Goal: Information Seeking & Learning: Learn about a topic

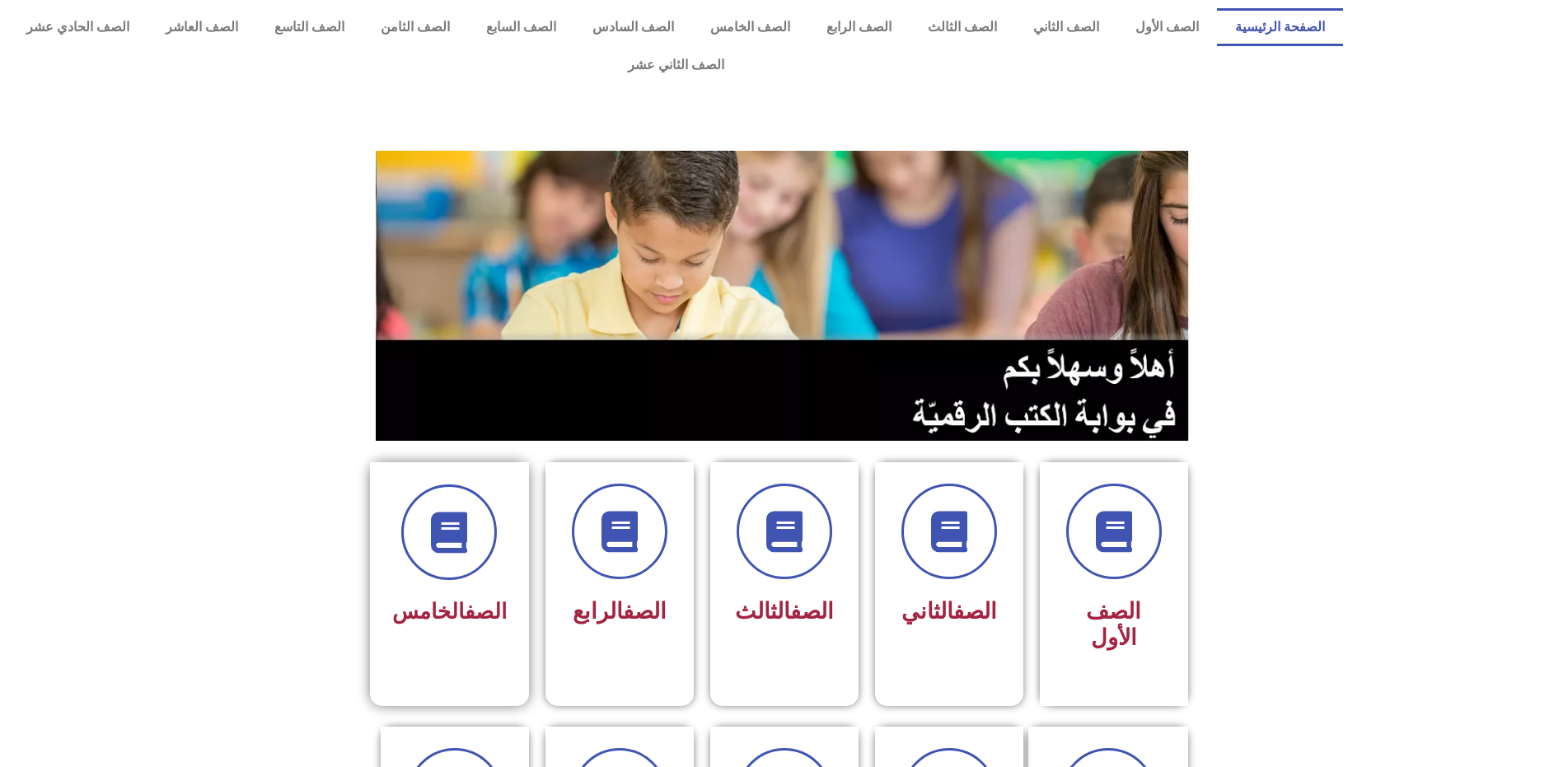
click at [422, 599] on span "الصف الخامس" at bounding box center [448, 611] width 114 height 24
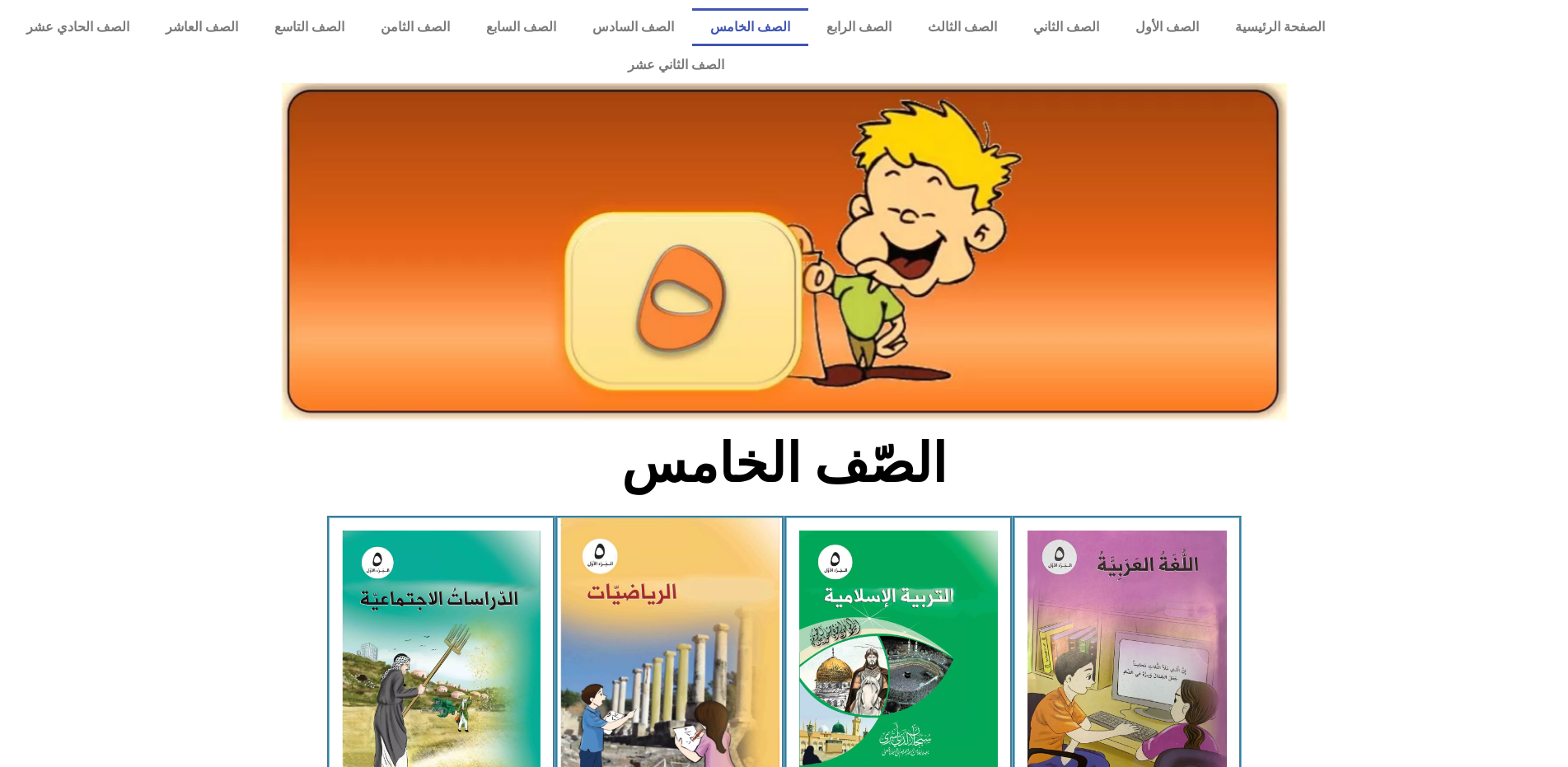
click at [609, 572] on img at bounding box center [670, 656] width 219 height 276
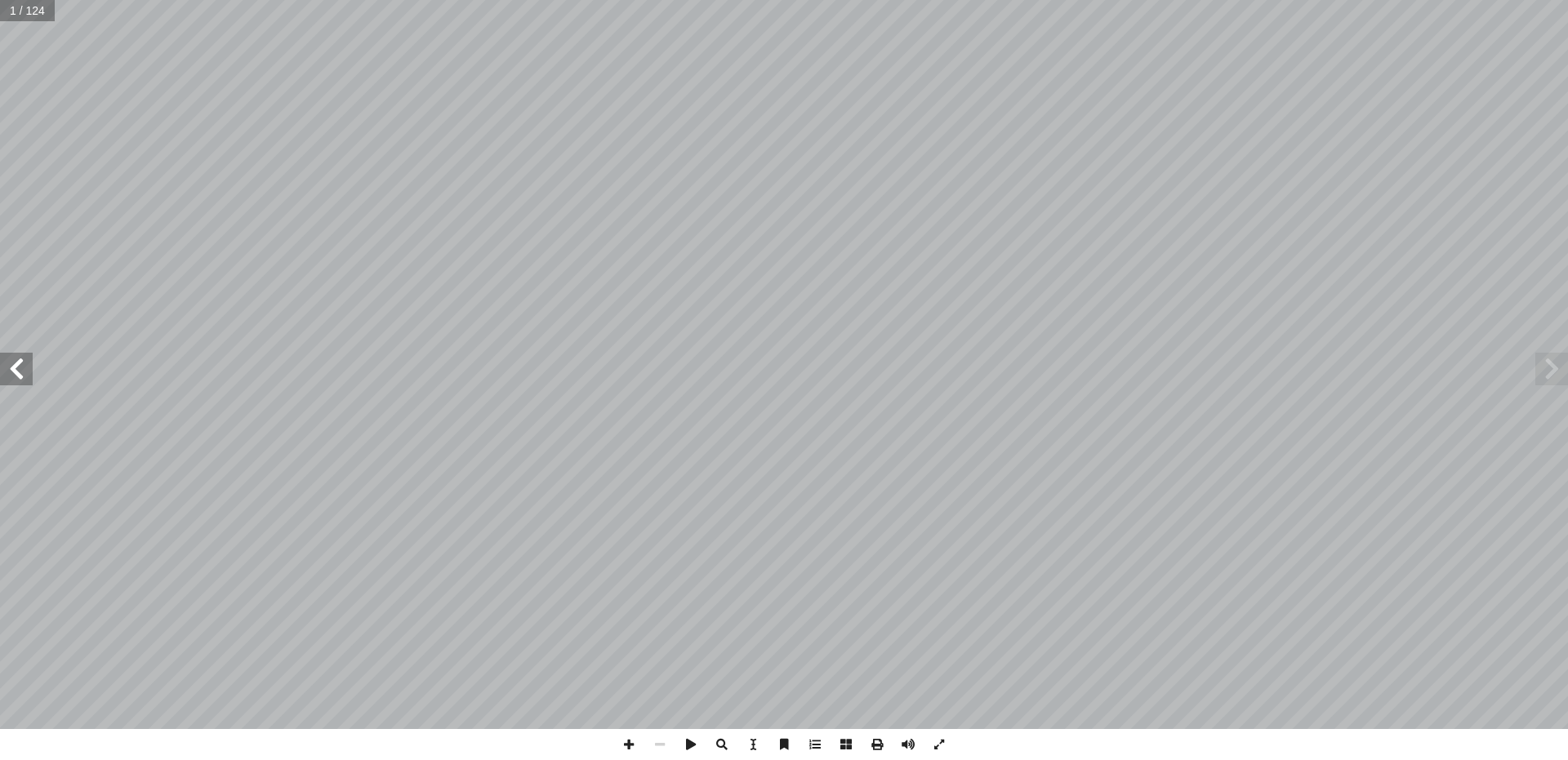
click at [32, 359] on span at bounding box center [16, 369] width 33 height 33
drag, startPoint x: 27, startPoint y: 361, endPoint x: 0, endPoint y: 368, distance: 27.9
click at [24, 362] on span at bounding box center [16, 369] width 33 height 33
click at [0, 368] on span at bounding box center [16, 369] width 33 height 33
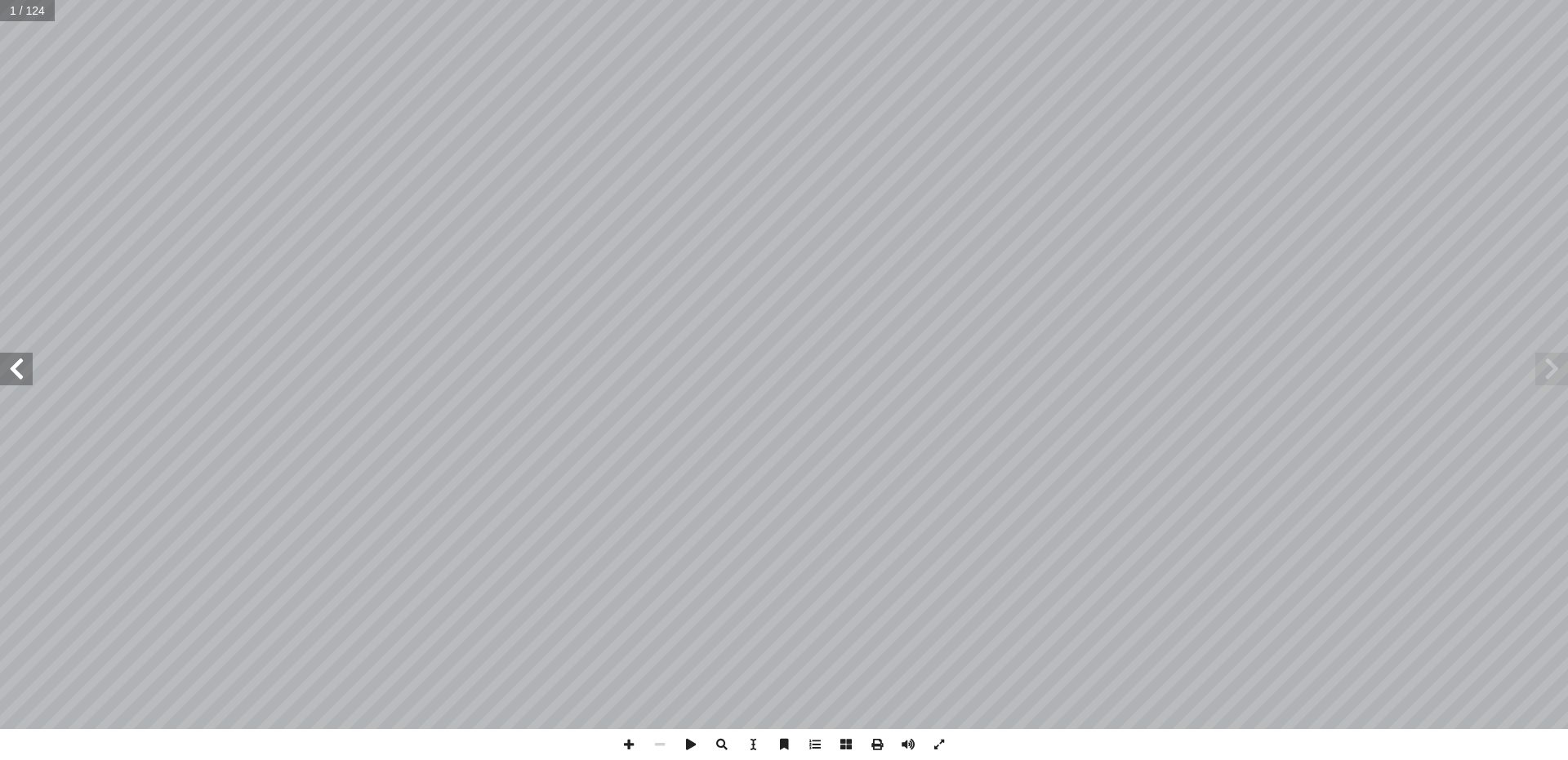
click at [0, 368] on span at bounding box center [16, 369] width 33 height 33
click at [29, 372] on span at bounding box center [16, 369] width 33 height 33
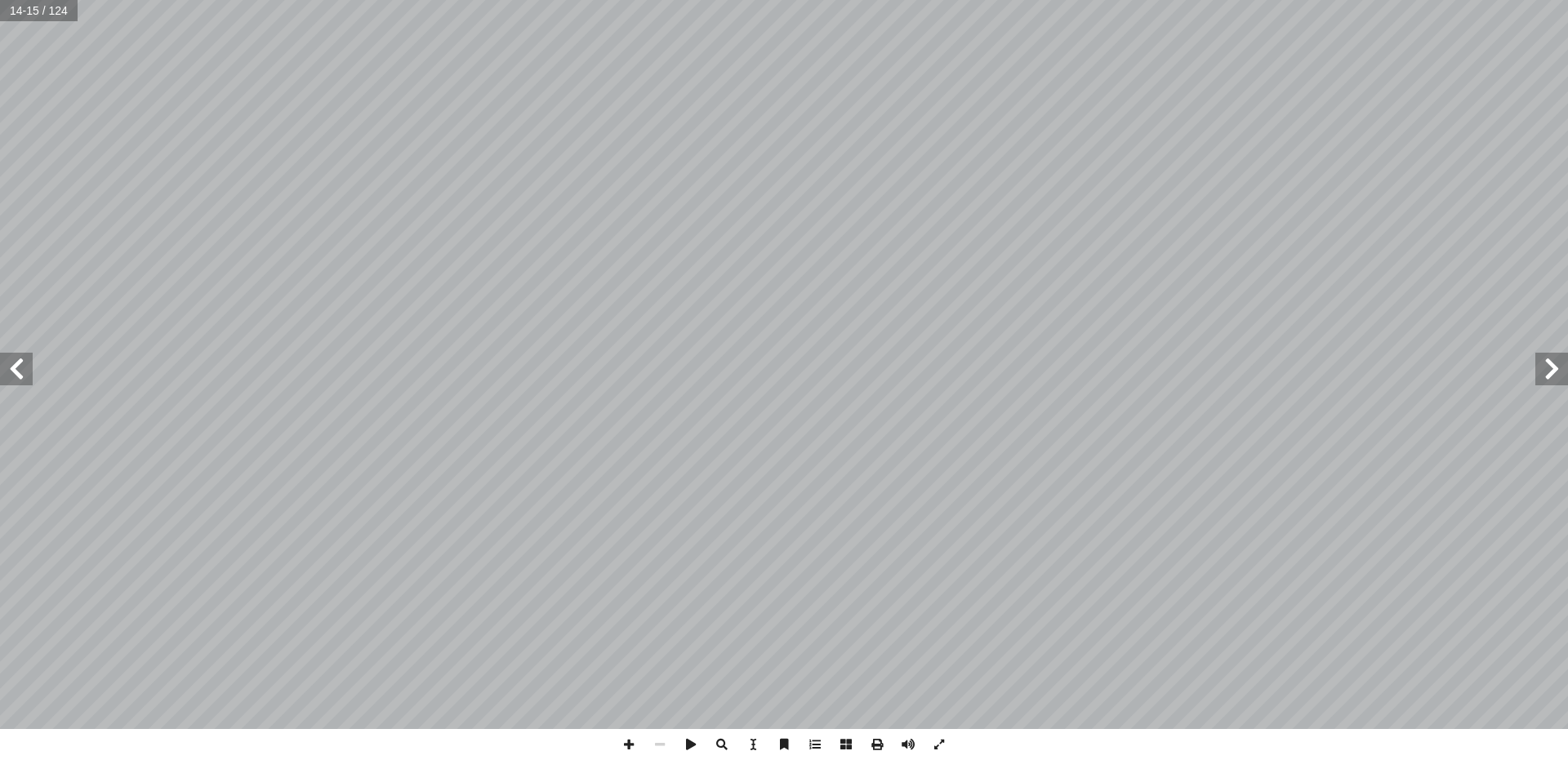
click at [29, 368] on span at bounding box center [16, 369] width 33 height 33
click at [26, 368] on span at bounding box center [16, 369] width 33 height 33
click at [24, 362] on span at bounding box center [16, 369] width 33 height 33
click at [621, 747] on span at bounding box center [629, 745] width 31 height 31
click at [632, 741] on span at bounding box center [629, 745] width 31 height 31
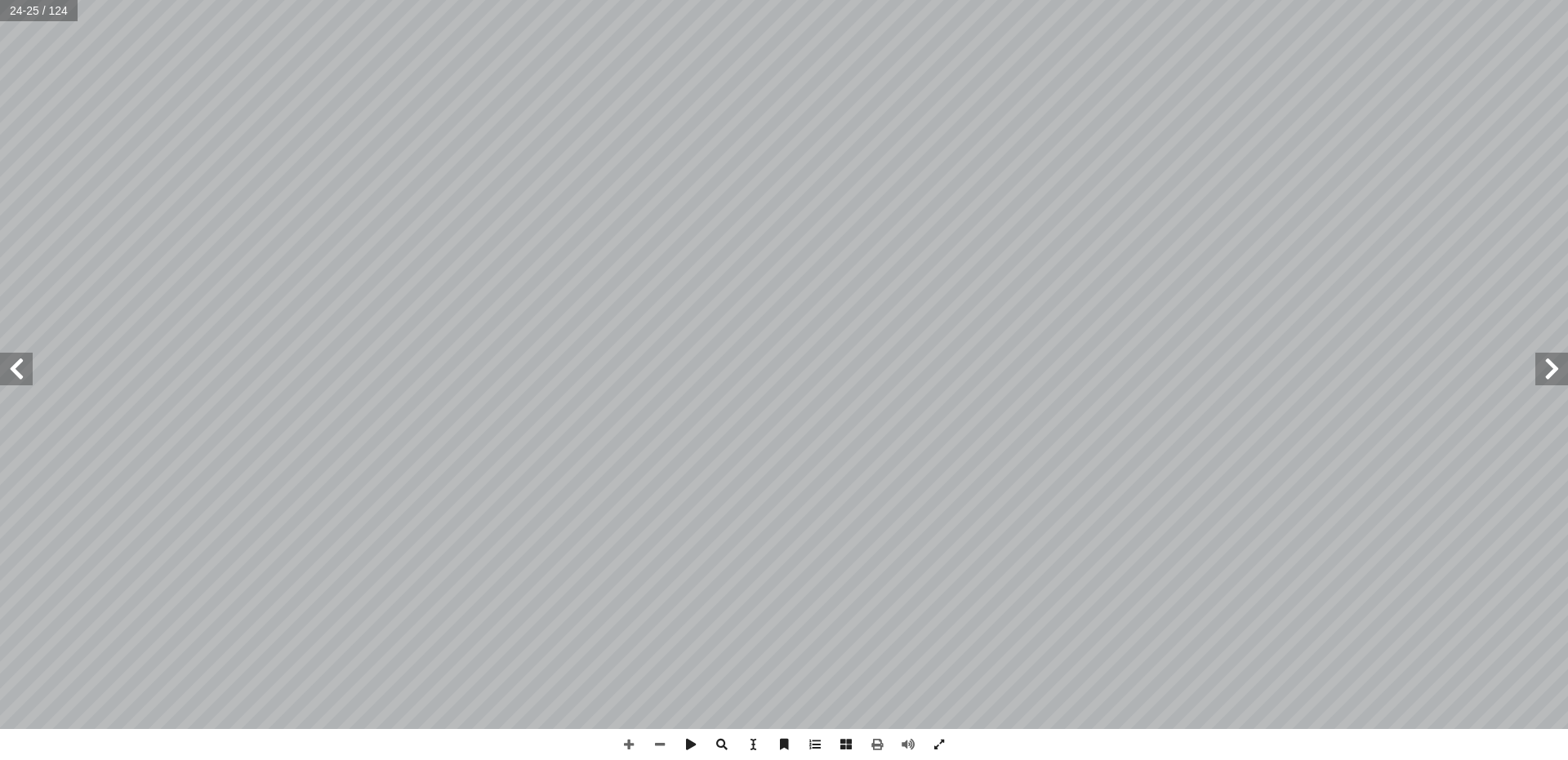
click at [811, 733] on div "٢٠ ٢٠ ( نشاط )٣ ؛ فصعــد ِ العمــارة ِ جــات َ ، فتســابقا فــي صعــود در ِ الـ…" at bounding box center [784, 380] width 1568 height 760
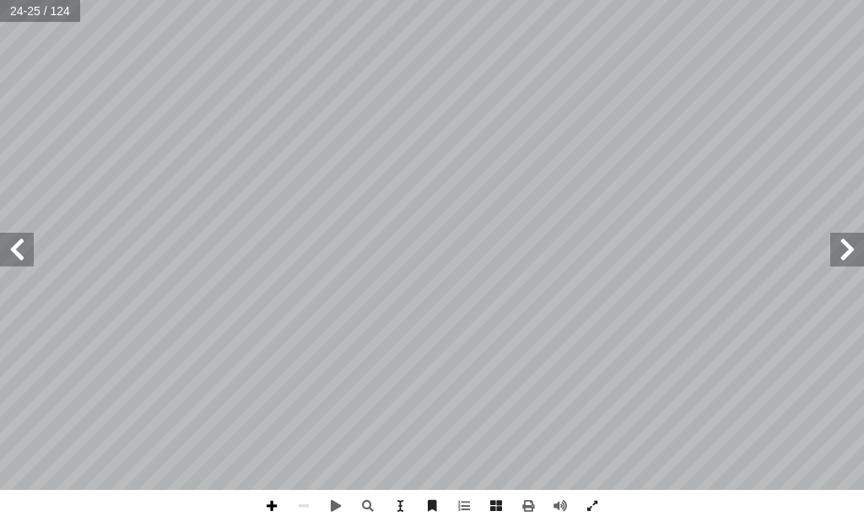
click at [275, 505] on span at bounding box center [272, 506] width 32 height 32
click at [278, 504] on span at bounding box center [272, 506] width 32 height 32
click at [25, 261] on span at bounding box center [17, 250] width 34 height 34
click at [14, 257] on span at bounding box center [17, 250] width 34 height 34
click at [834, 250] on span at bounding box center [847, 250] width 34 height 34
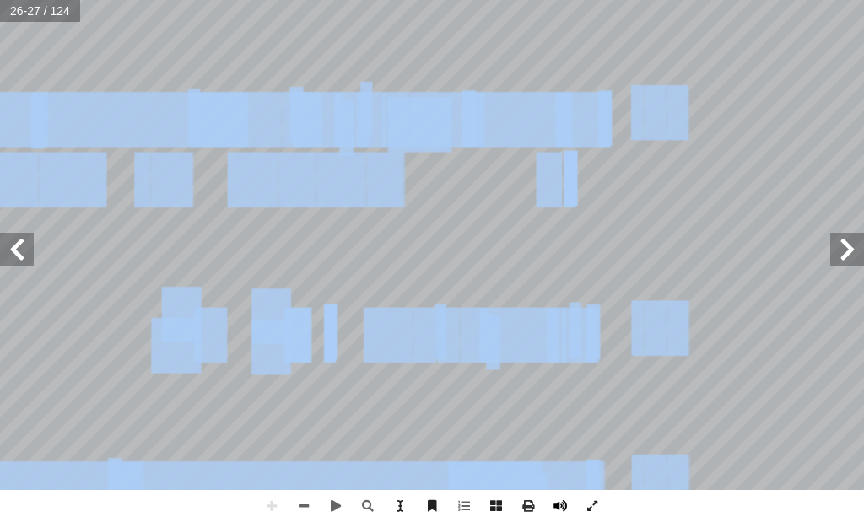
click at [555, 510] on div "٢٢ ٢٢ ( نشاط )٦ : ْ ن ِ م � ) لكل أ ( م. م.ا ُ جد أ ا ب) ٦ ، ١٨ ، ٩ )ب ١٨ ، ١٢ …" at bounding box center [432, 261] width 864 height 522
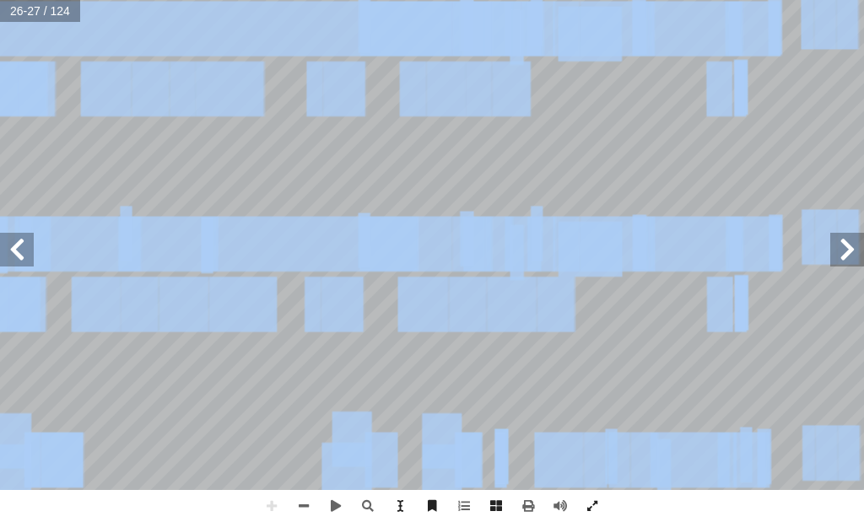
click at [511, 509] on div "٢٢ ٢٢ ( نشاط )٦ : ْ ن ِ م � ) لكل أ ( م. م.ا ُ جد أ ا ب) ٦ ، ١٨ ، ٩ )ب ١٨ ، ١٢ …" at bounding box center [432, 261] width 864 height 522
